Goal: Information Seeking & Learning: Understand process/instructions

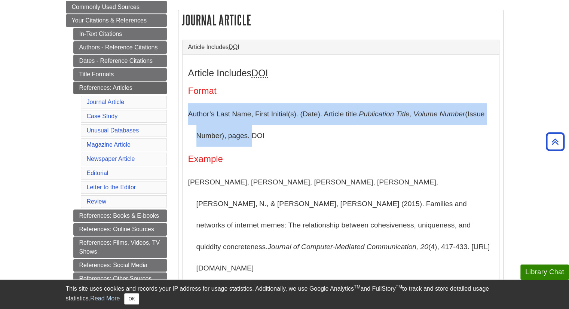
scroll to position [150, 0]
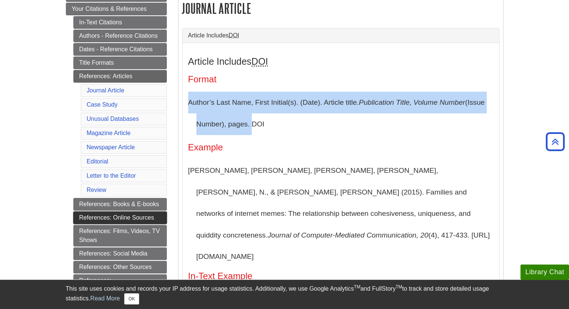
click at [113, 216] on link "References: Online Sources" at bounding box center [120, 217] width 94 height 13
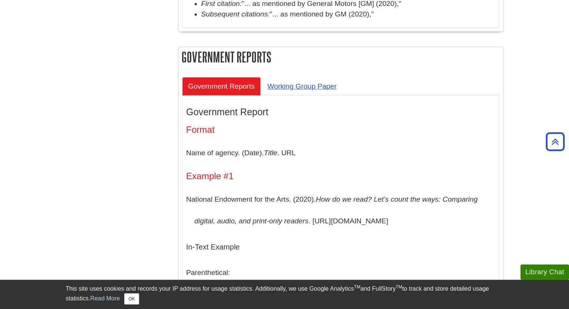
scroll to position [2619, 0]
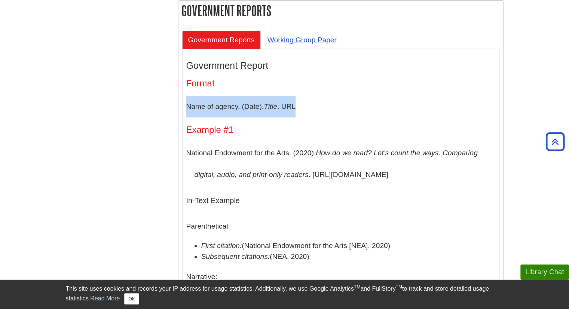
drag, startPoint x: 187, startPoint y: 154, endPoint x: 299, endPoint y: 153, distance: 111.9
click at [299, 117] on p "Name of agency. (Date). Title . URL" at bounding box center [340, 107] width 309 height 22
copy p "Name of agency. (Date). Title . URL"
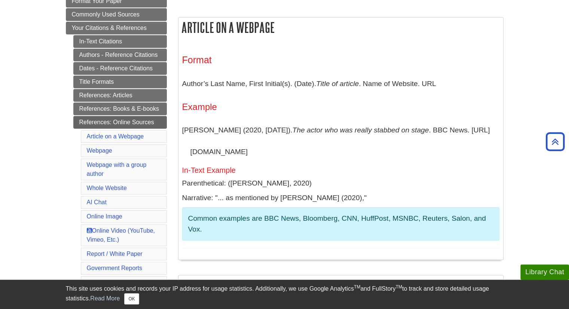
scroll to position [112, 0]
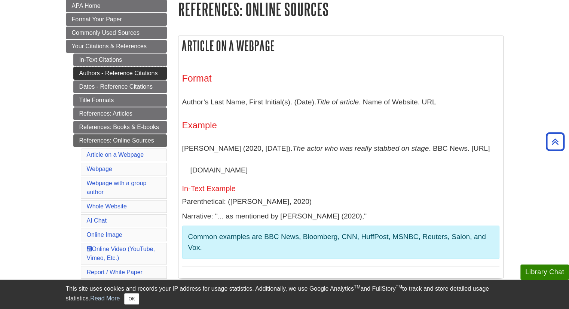
click at [120, 75] on link "Authors - Reference Citations" at bounding box center [120, 73] width 94 height 13
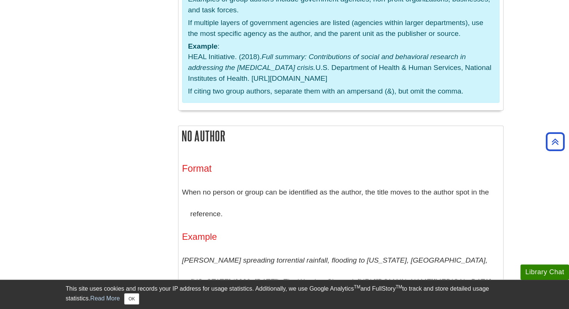
scroll to position [1870, 0]
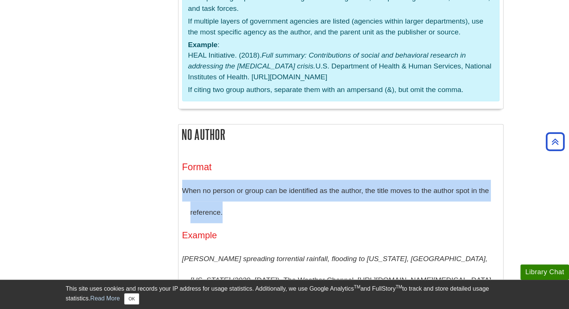
drag, startPoint x: 182, startPoint y: 80, endPoint x: 239, endPoint y: 99, distance: 60.4
click at [239, 180] on p "When no person or group can be identified as the author, the title moves to the…" at bounding box center [340, 201] width 317 height 43
copy p "When no person or group can be identified as the author, the title moves to the…"
